Goal: Information Seeking & Learning: Understand process/instructions

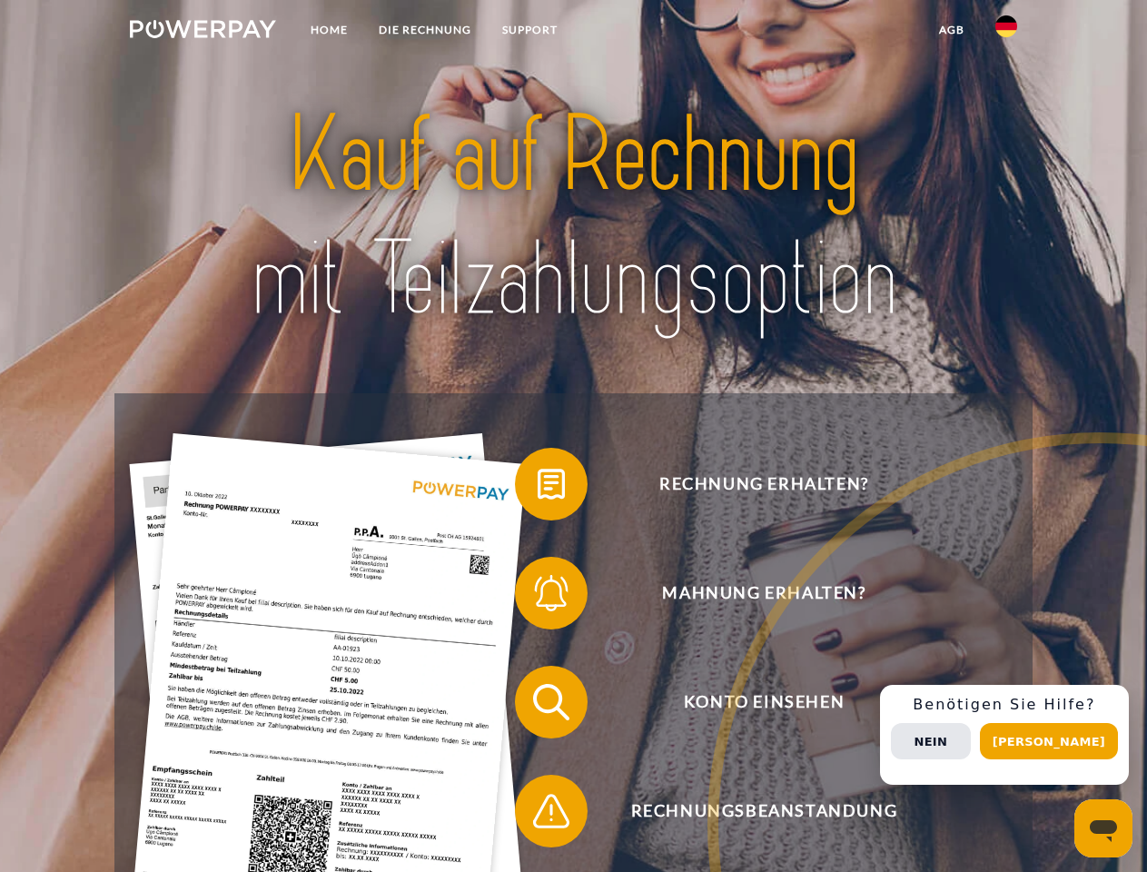
click at [203, 32] on img at bounding box center [203, 29] width 146 height 18
click at [1006, 32] on img at bounding box center [1006, 26] width 22 height 22
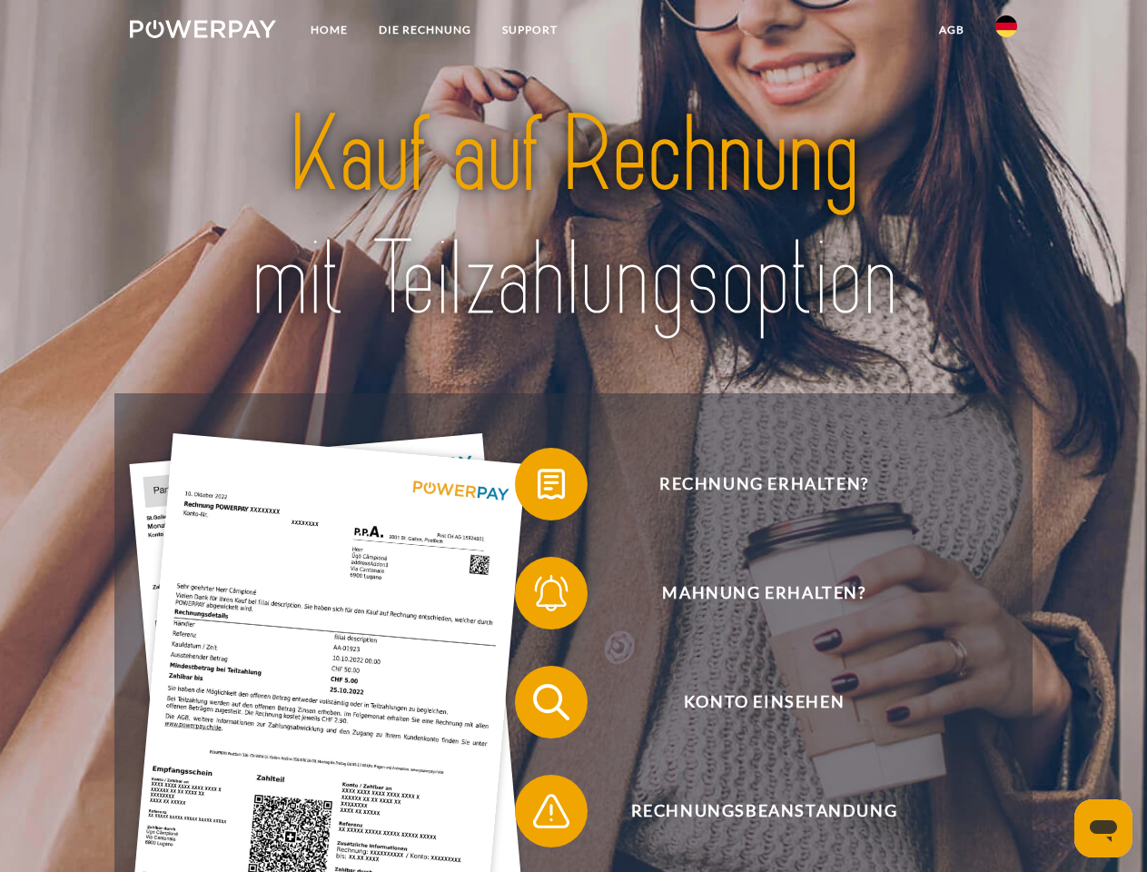
click at [951, 30] on link "agb" at bounding box center [952, 30] width 56 height 33
click at [538, 488] on span at bounding box center [524, 484] width 91 height 91
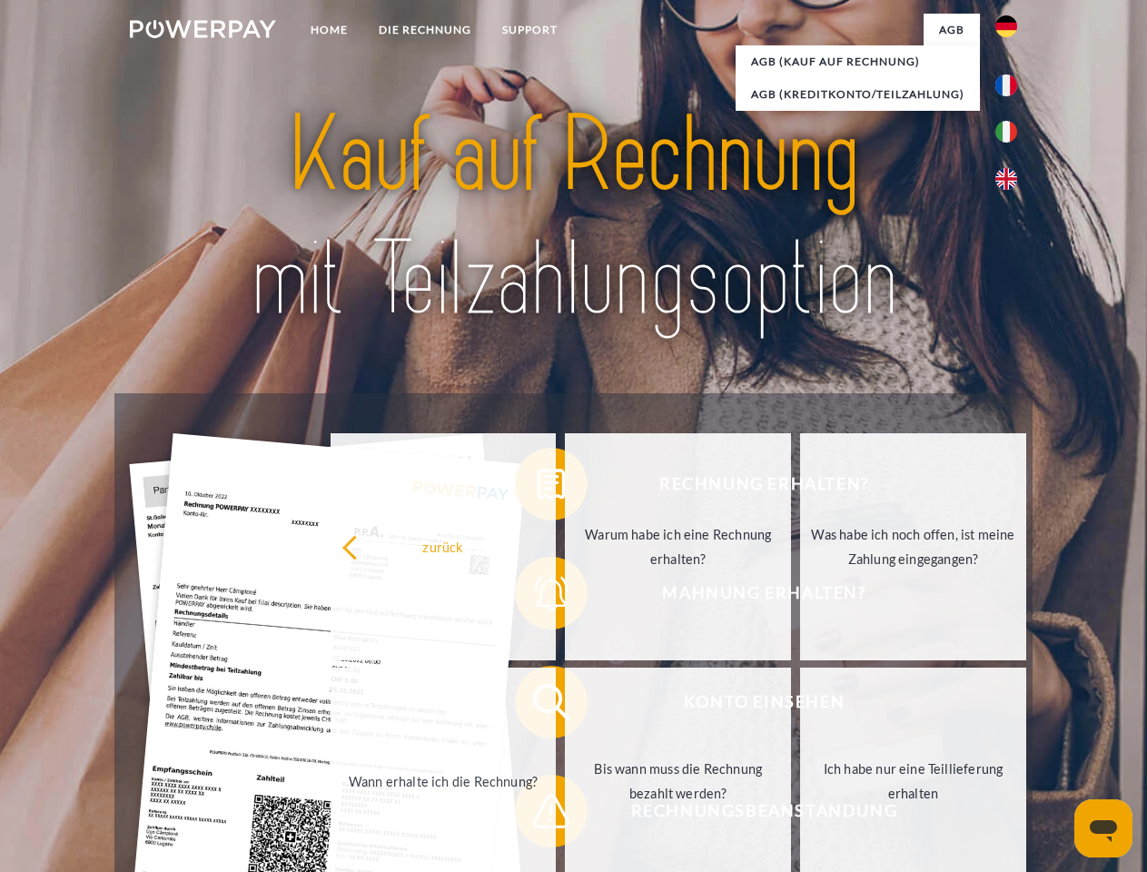
click at [538, 597] on div "Rechnung erhalten? Mahnung erhalten? Konto einsehen" at bounding box center [572, 756] width 917 height 726
click at [565, 706] on link "Bis wann muss die Rechnung bezahlt werden?" at bounding box center [678, 780] width 226 height 227
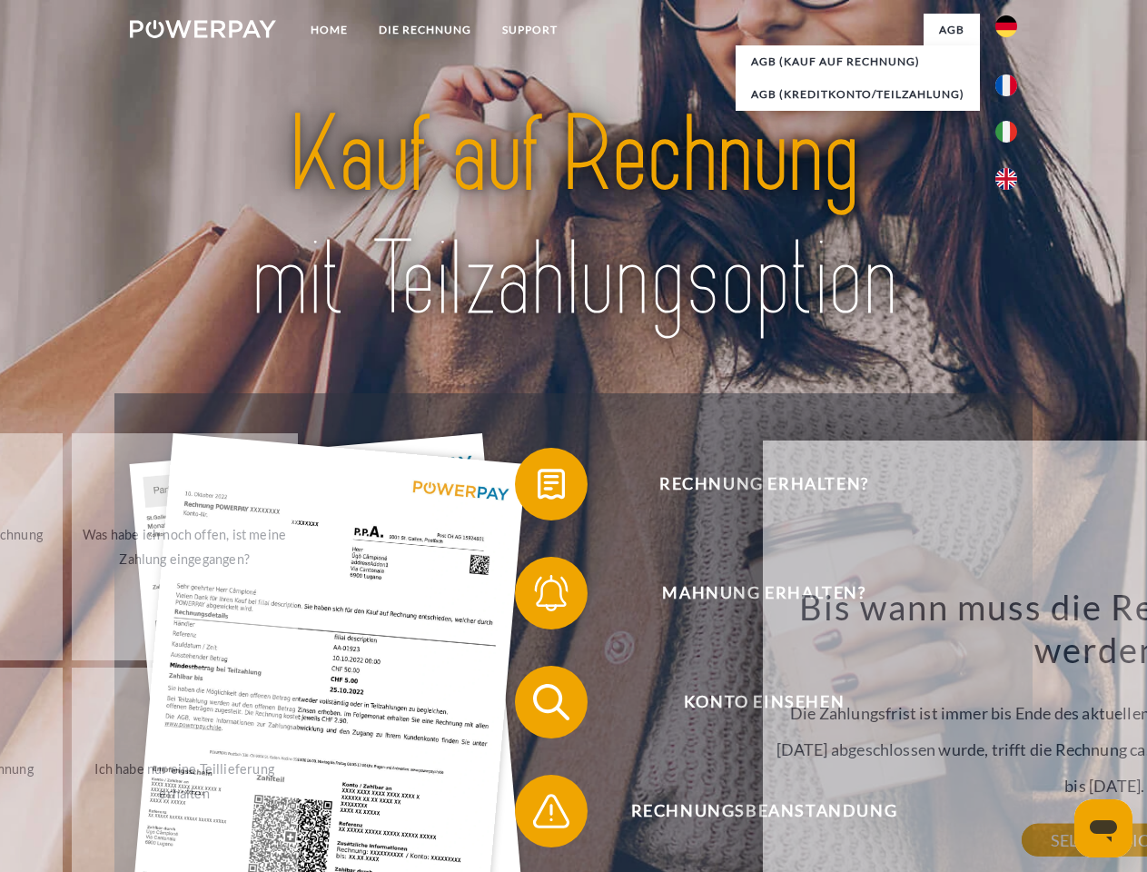
click at [538, 815] on span at bounding box center [524, 811] width 91 height 91
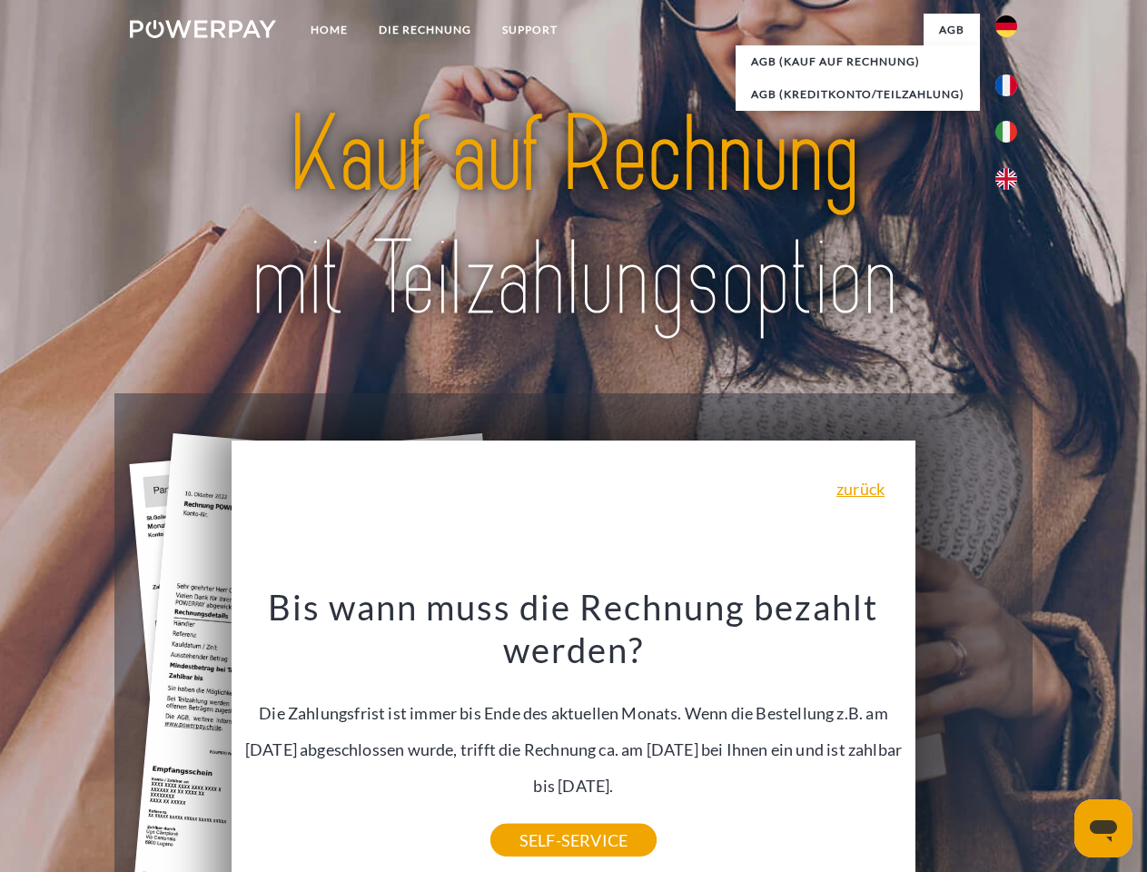
click at [1011, 735] on div "Rechnung erhalten? Mahnung erhalten? Konto einsehen" at bounding box center [572, 756] width 917 height 726
click at [966, 738] on span "Konto einsehen" at bounding box center [763, 702] width 445 height 73
click at [1055, 741] on header "Home DIE RECHNUNG SUPPORT" at bounding box center [573, 627] width 1147 height 1254
